Goal: Information Seeking & Learning: Check status

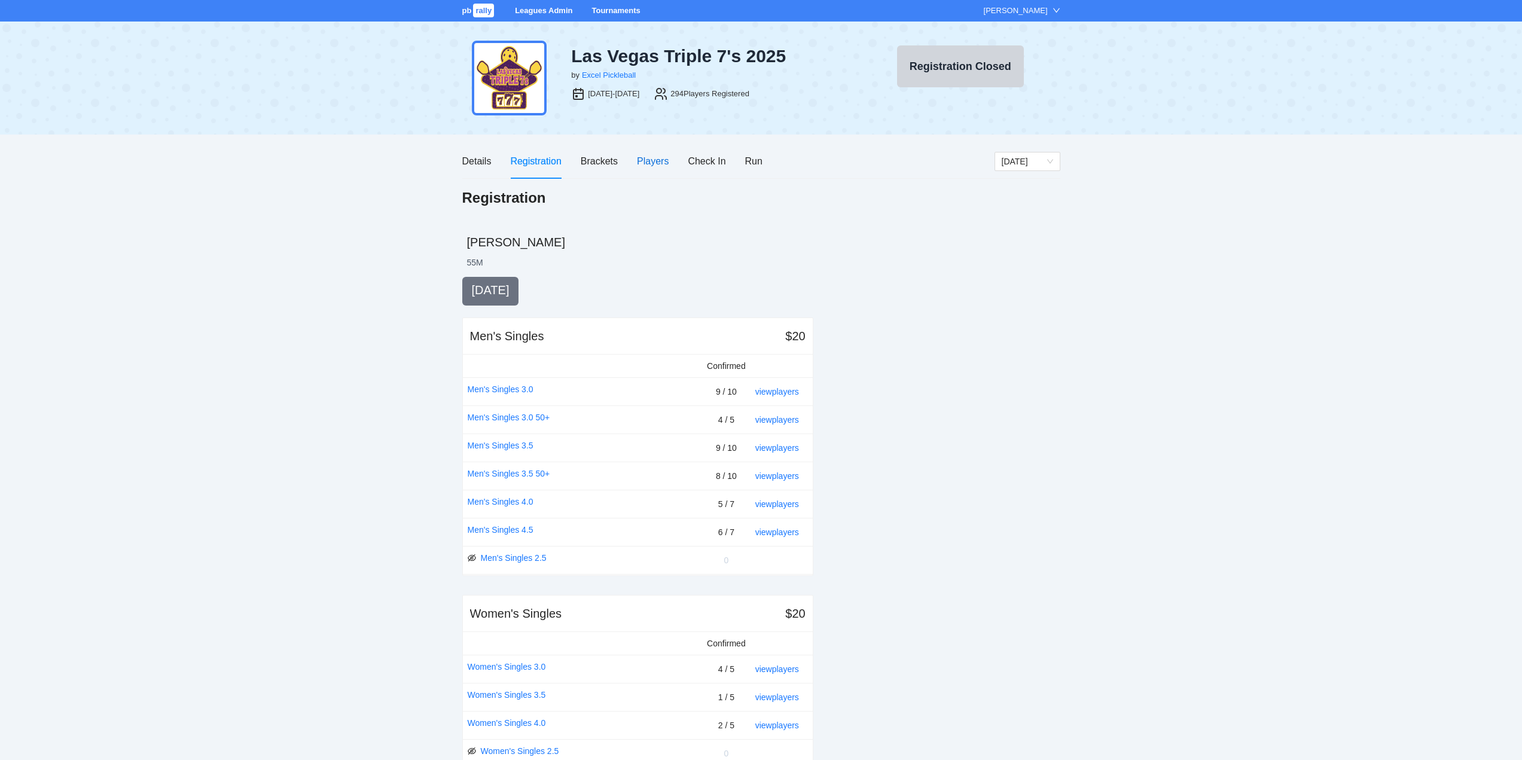
click at [650, 158] on div "Players" at bounding box center [653, 161] width 32 height 15
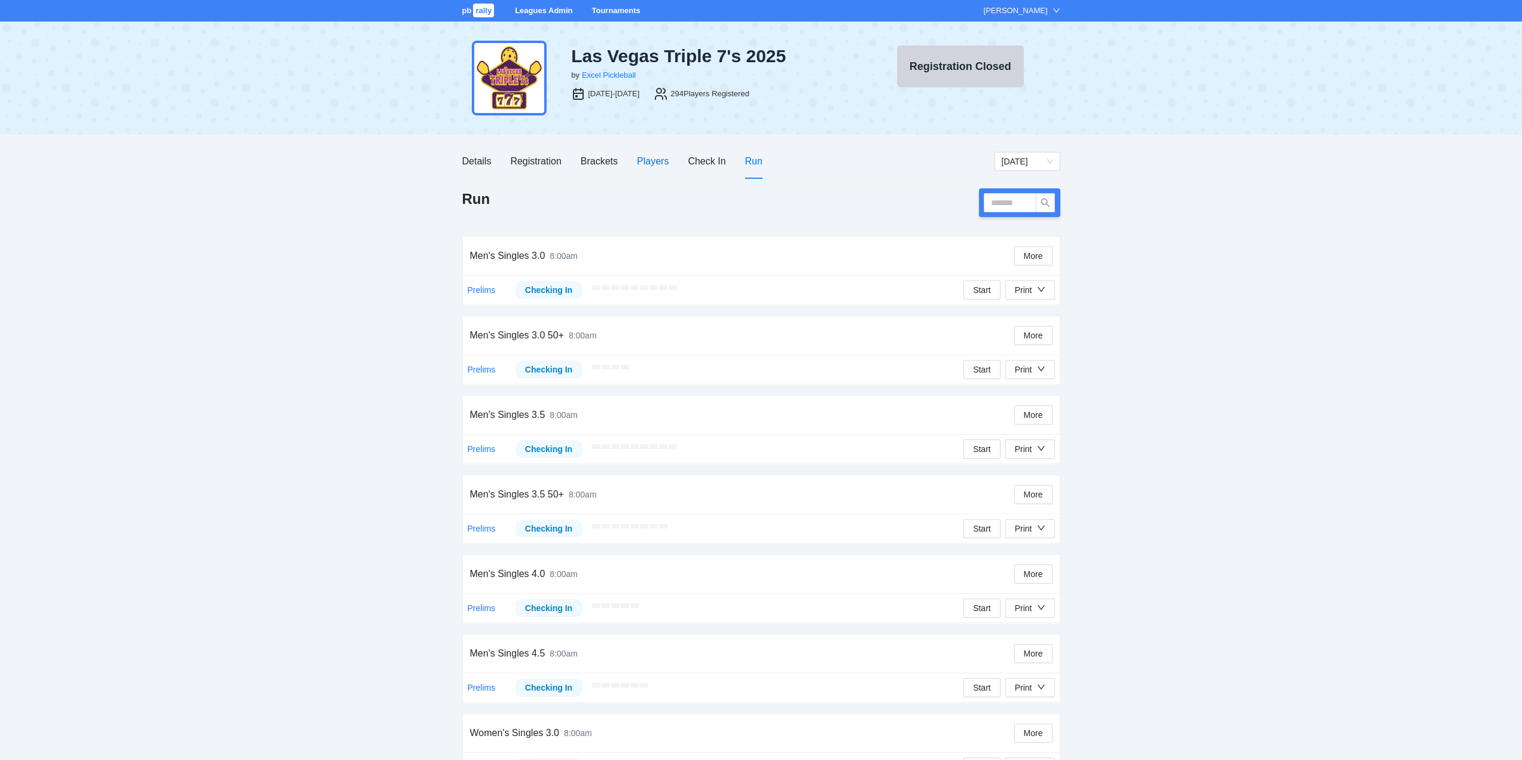
click at [651, 161] on div "Players" at bounding box center [653, 161] width 32 height 15
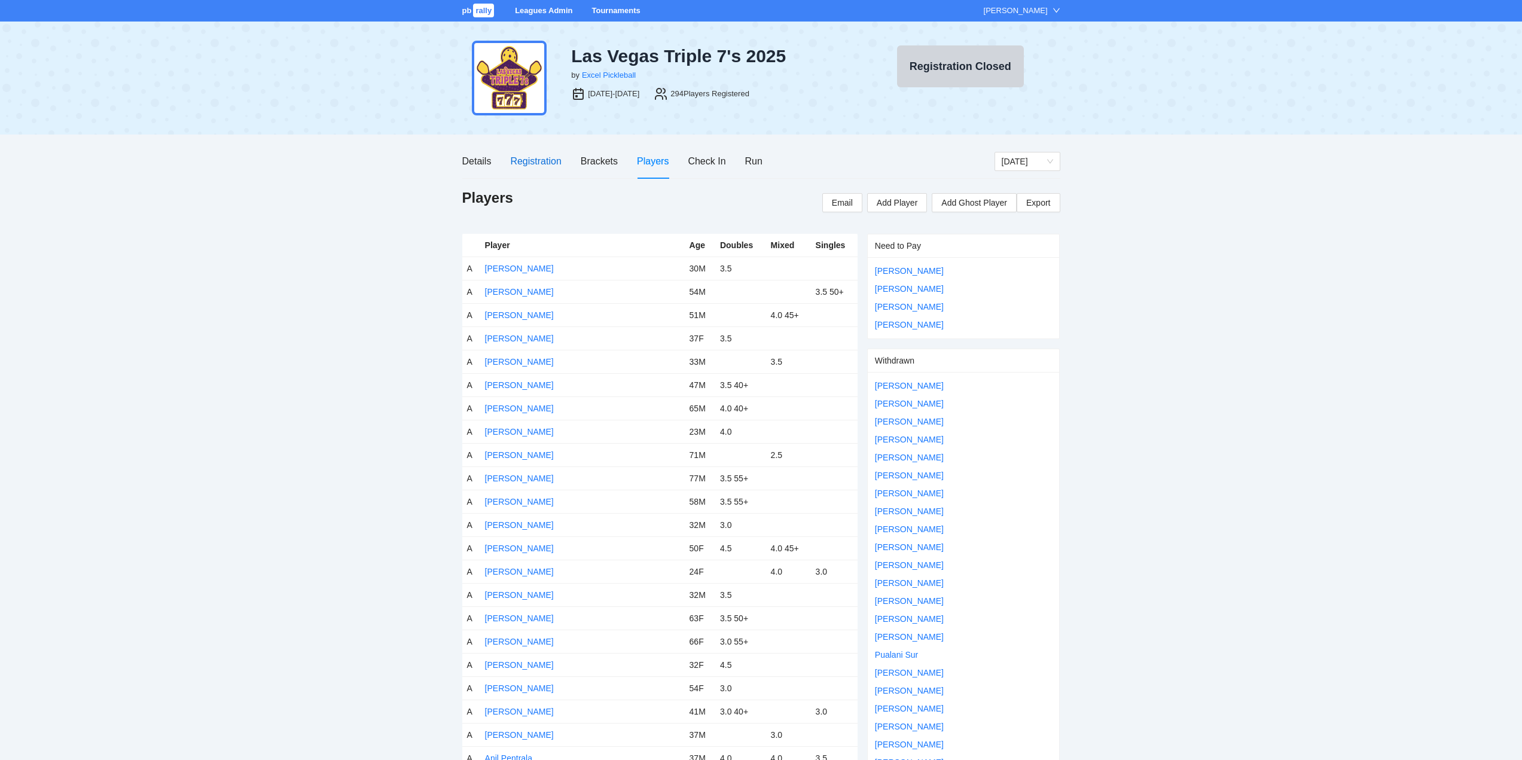
click at [526, 160] on div "Registration" at bounding box center [535, 161] width 51 height 15
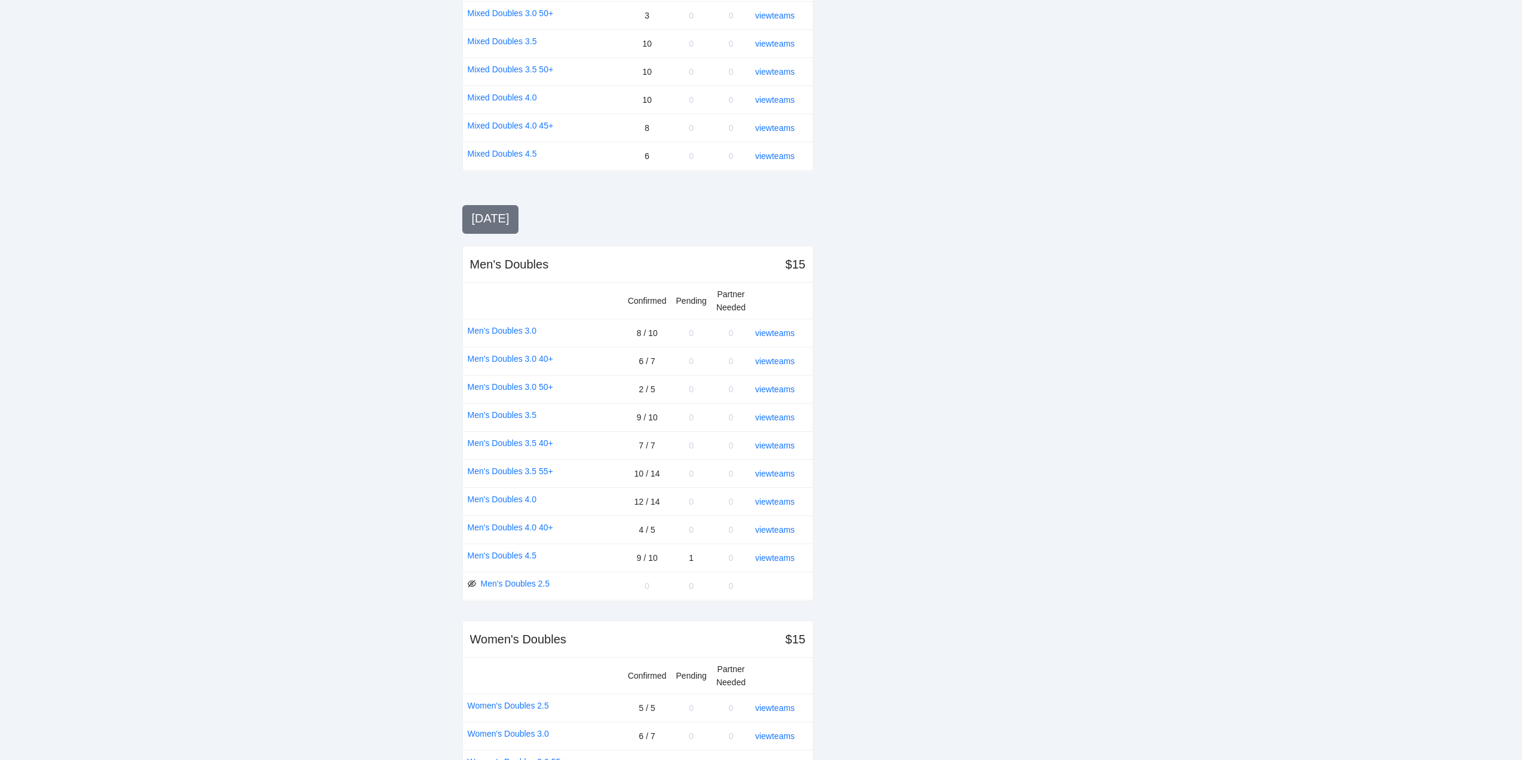
scroll to position [1179, 0]
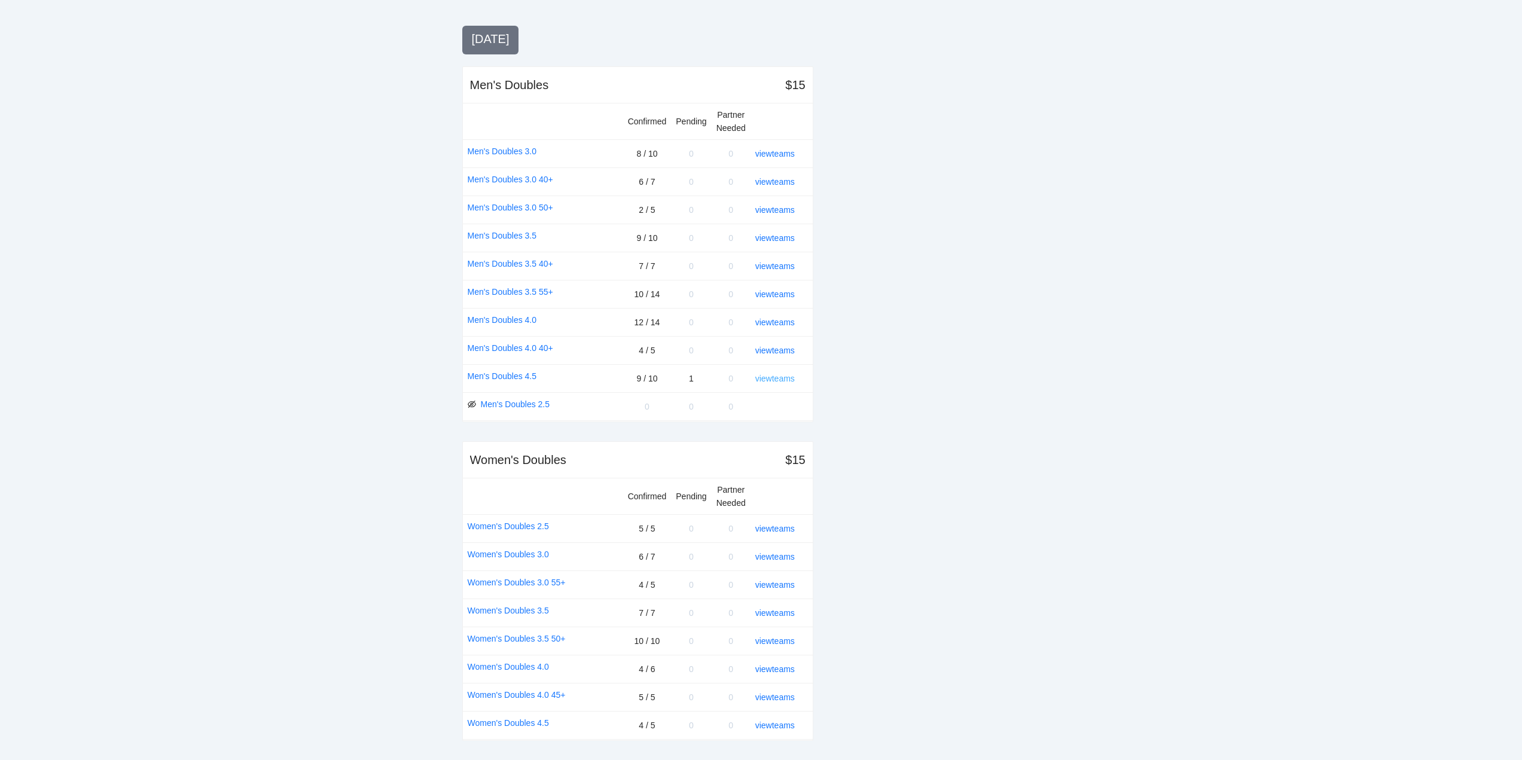
click at [767, 377] on link "view teams" at bounding box center [774, 379] width 39 height 10
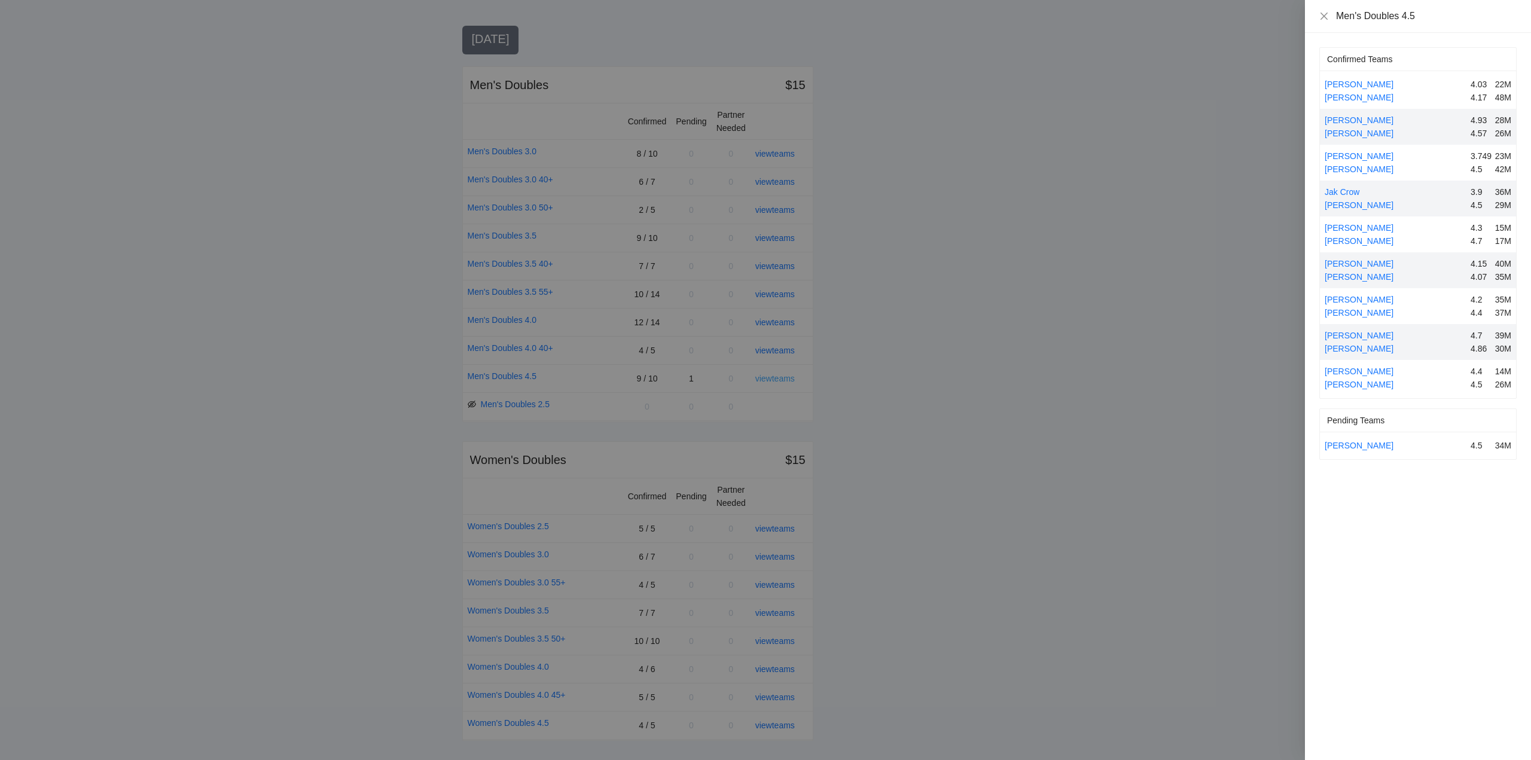
click at [767, 377] on div at bounding box center [765, 380] width 1531 height 760
